Goal: Check status: Check status

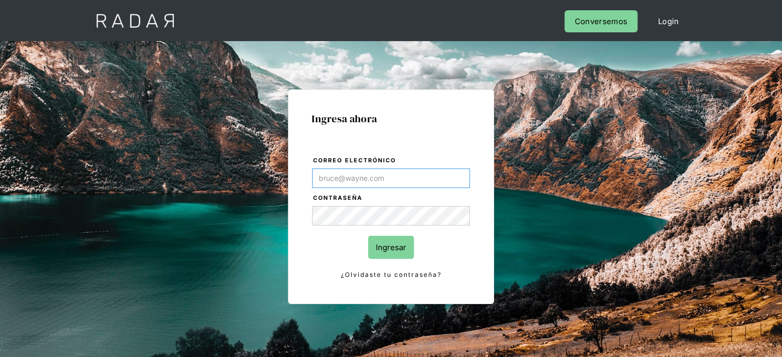
type input "wara.loayza@remitee.com"
click at [408, 253] on input "Ingresar" at bounding box center [391, 247] width 46 height 23
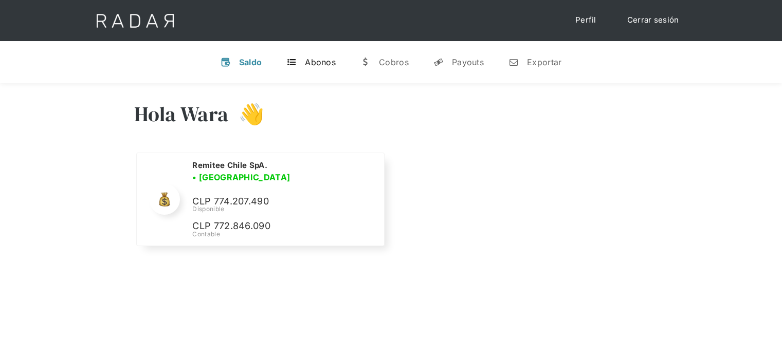
click at [329, 58] on div "Abonos" at bounding box center [320, 62] width 31 height 10
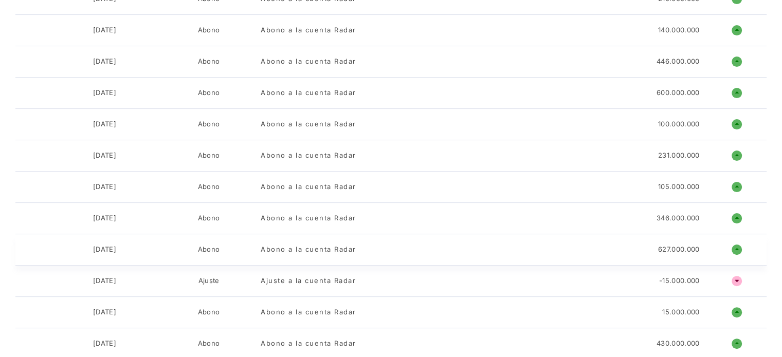
scroll to position [257, 0]
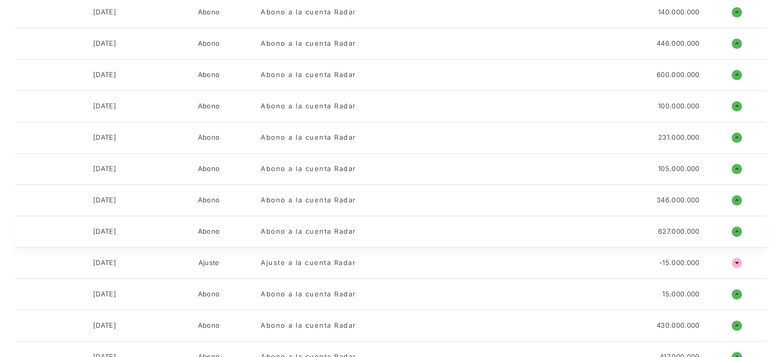
click at [732, 227] on div "o ñ" at bounding box center [737, 232] width 60 height 10
click at [736, 230] on h1 "o" at bounding box center [737, 232] width 10 height 10
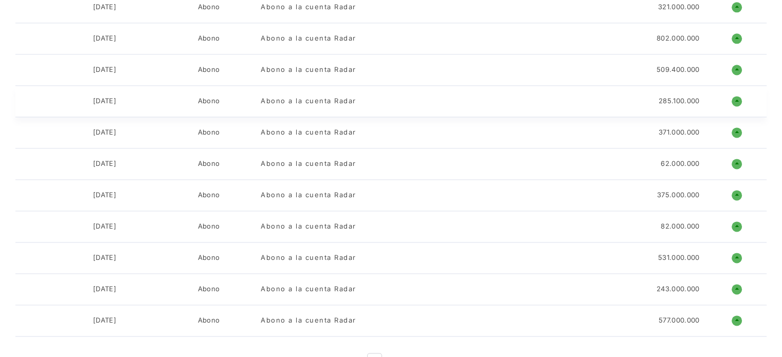
scroll to position [1440, 0]
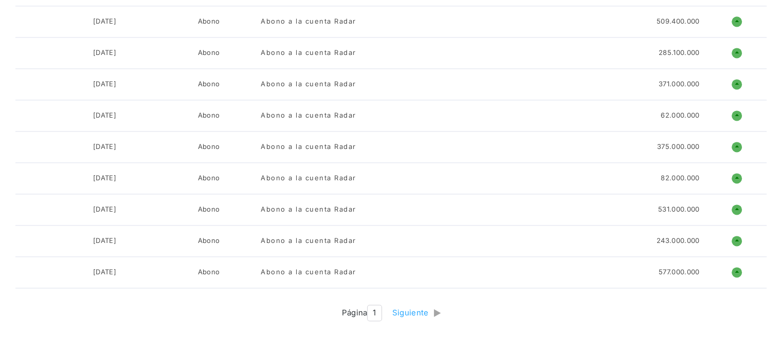
click at [418, 310] on div "Siguiente" at bounding box center [413, 314] width 42 height 12
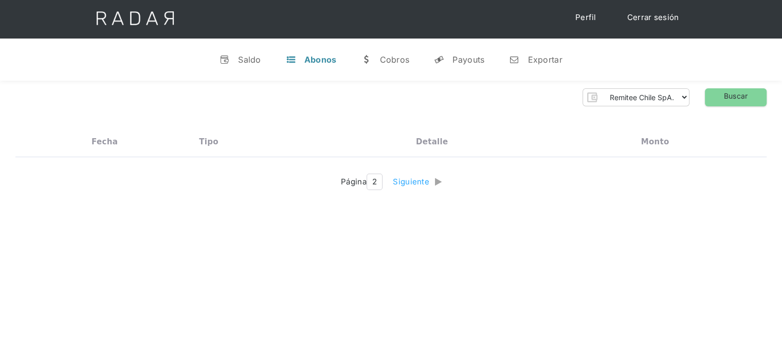
scroll to position [0, 0]
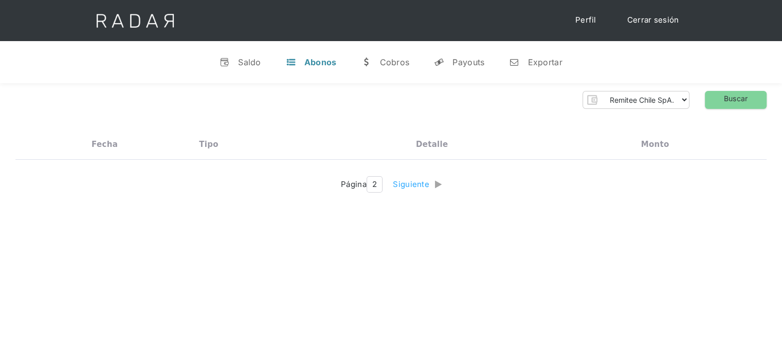
click at [317, 64] on div "Abonos" at bounding box center [320, 62] width 32 height 10
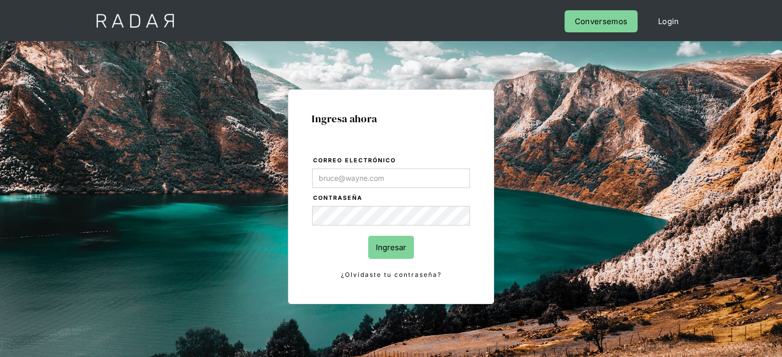
type input "[EMAIL_ADDRESS][PERSON_NAME][DOMAIN_NAME]"
click at [387, 249] on input "Ingresar" at bounding box center [391, 247] width 46 height 23
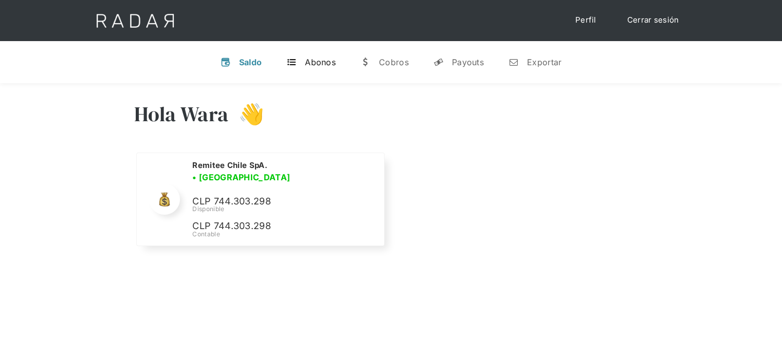
click at [317, 61] on div "Abonos" at bounding box center [320, 62] width 31 height 10
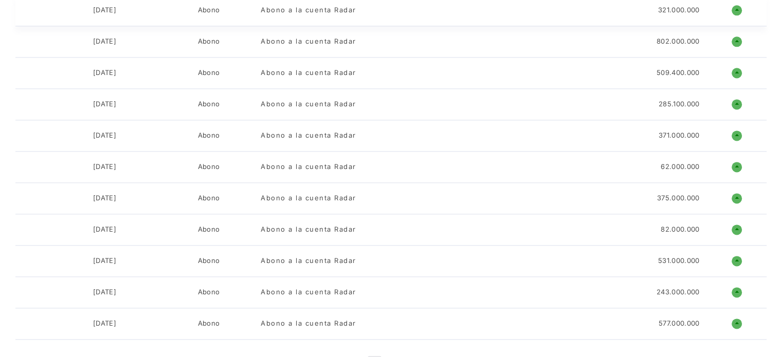
scroll to position [1586, 0]
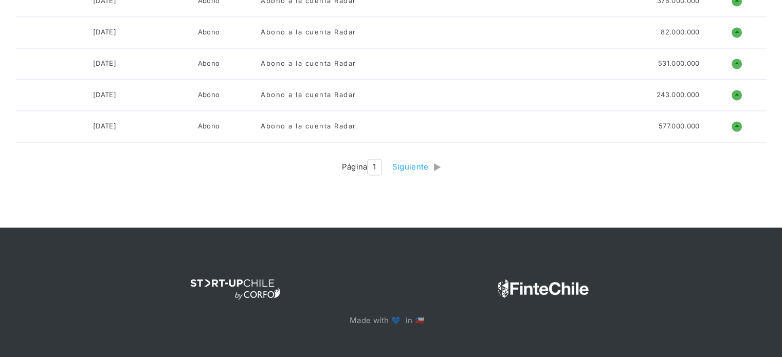
click at [409, 161] on div "Siguiente" at bounding box center [413, 167] width 42 height 12
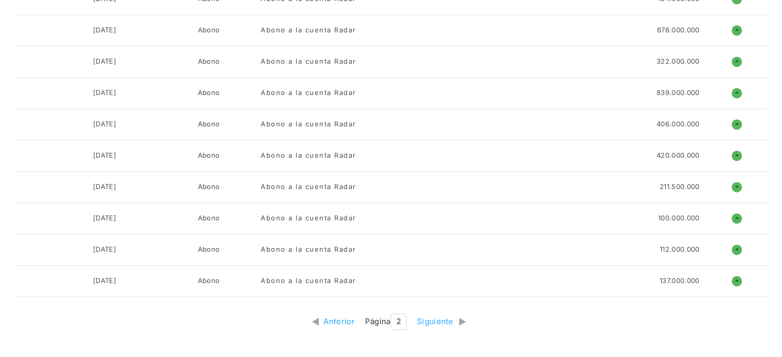
scroll to position [1534, 0]
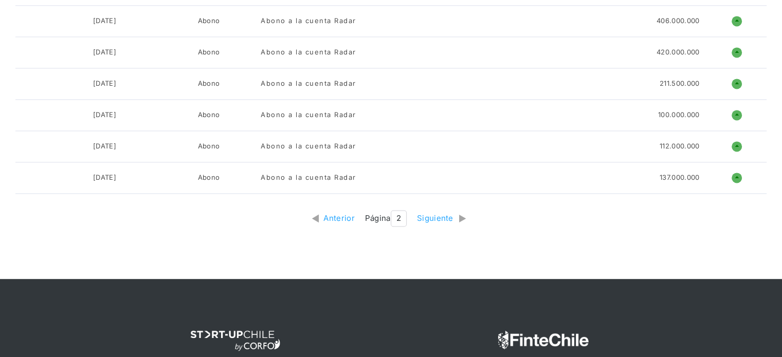
click at [344, 213] on div "Anterior" at bounding box center [341, 219] width 36 height 12
